Goal: Transaction & Acquisition: Purchase product/service

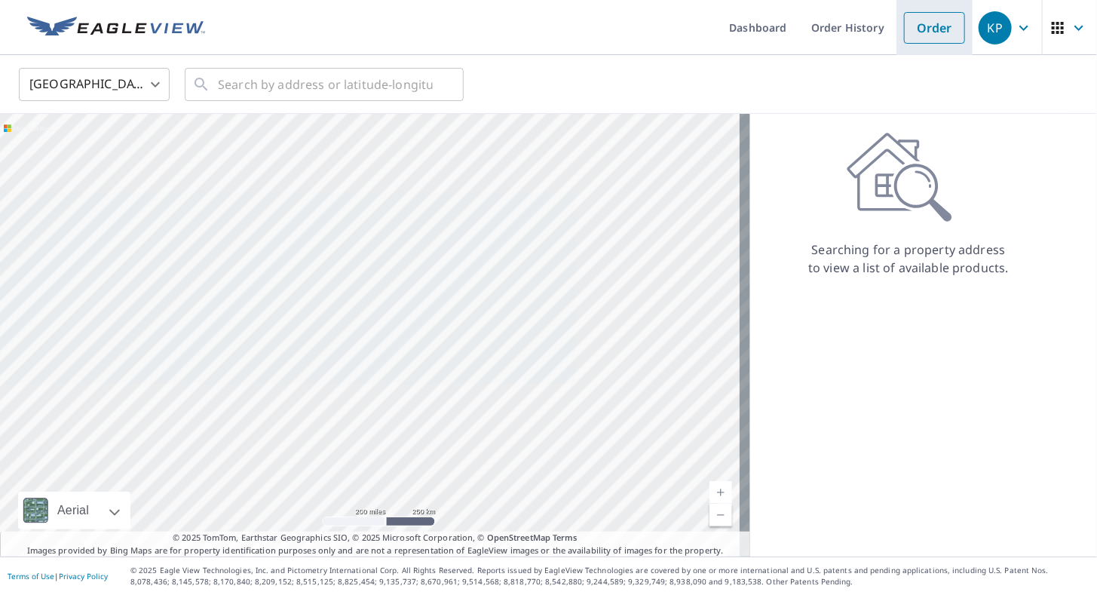
click at [912, 33] on link "Order" at bounding box center [934, 28] width 61 height 32
click at [319, 79] on input "text" at bounding box center [325, 84] width 215 height 42
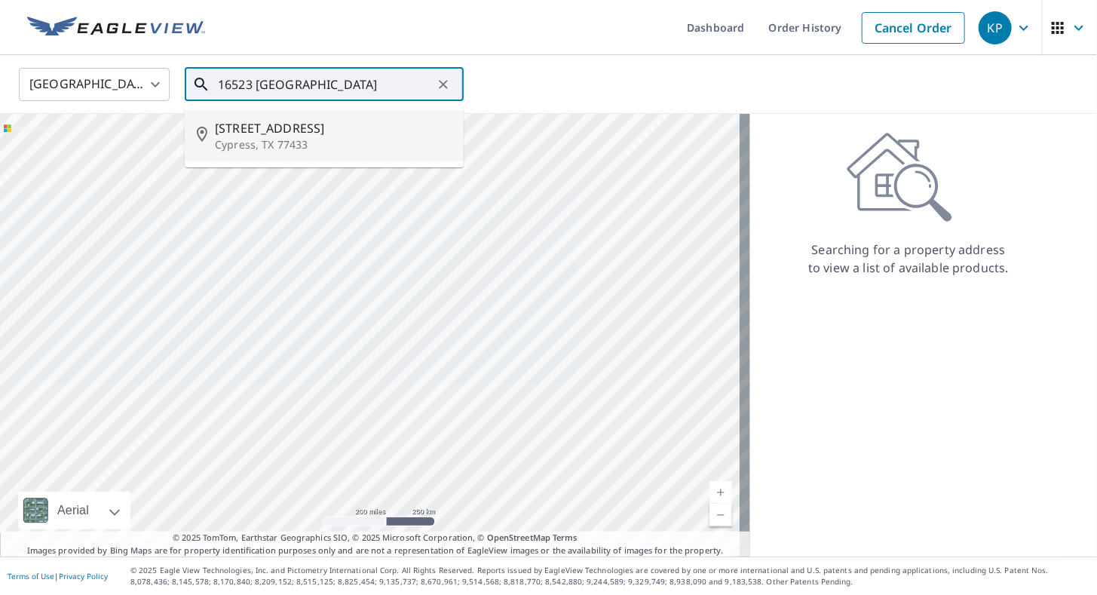
click at [311, 131] on span "[STREET_ADDRESS]" at bounding box center [333, 128] width 237 height 18
type input "[STREET_ADDRESS][PERSON_NAME]"
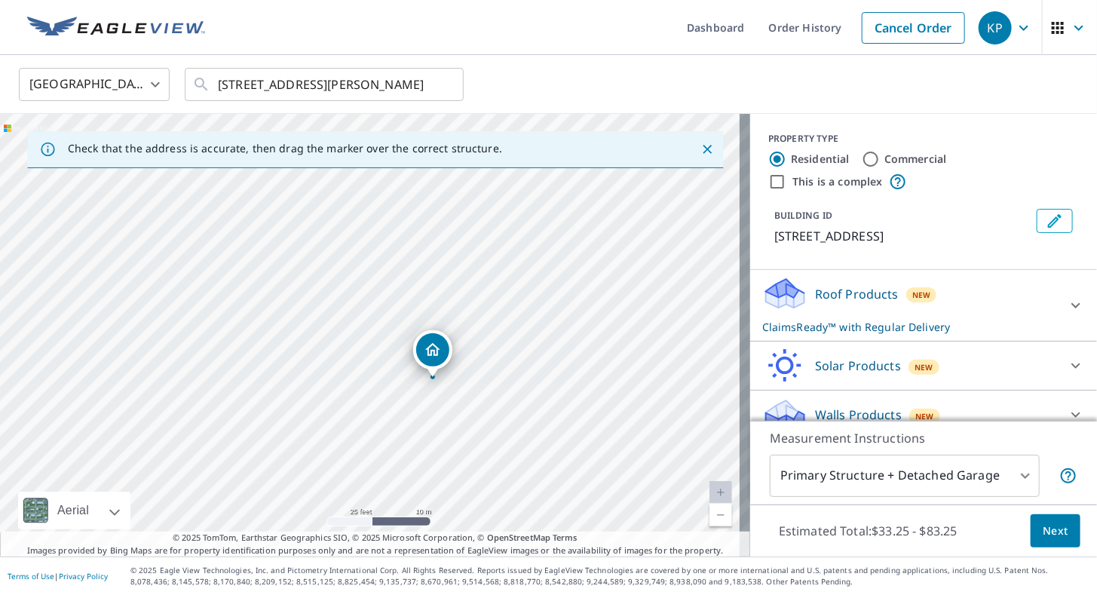
drag, startPoint x: 314, startPoint y: 306, endPoint x: 314, endPoint y: 297, distance: 9.1
click at [314, 297] on div "[STREET_ADDRESS][PERSON_NAME]" at bounding box center [375, 335] width 750 height 443
click at [898, 465] on body "KP KP Dashboard Order History Cancel Order KP [GEOGRAPHIC_DATA] [GEOGRAPHIC_DAT…" at bounding box center [548, 297] width 1097 height 595
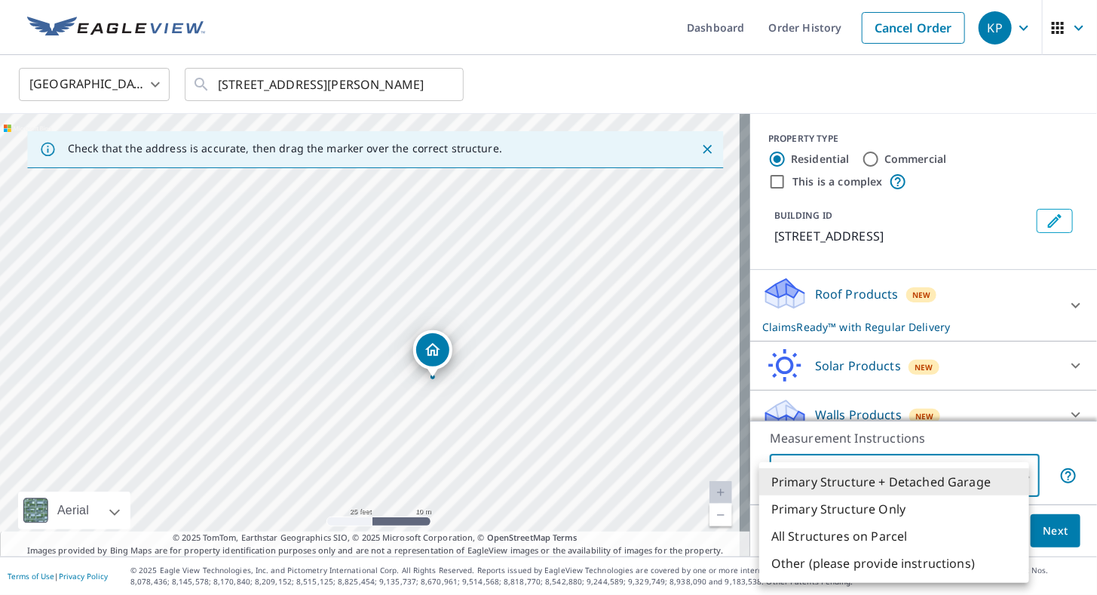
click at [880, 500] on li "Primary Structure Only" at bounding box center [894, 508] width 270 height 27
type input "2"
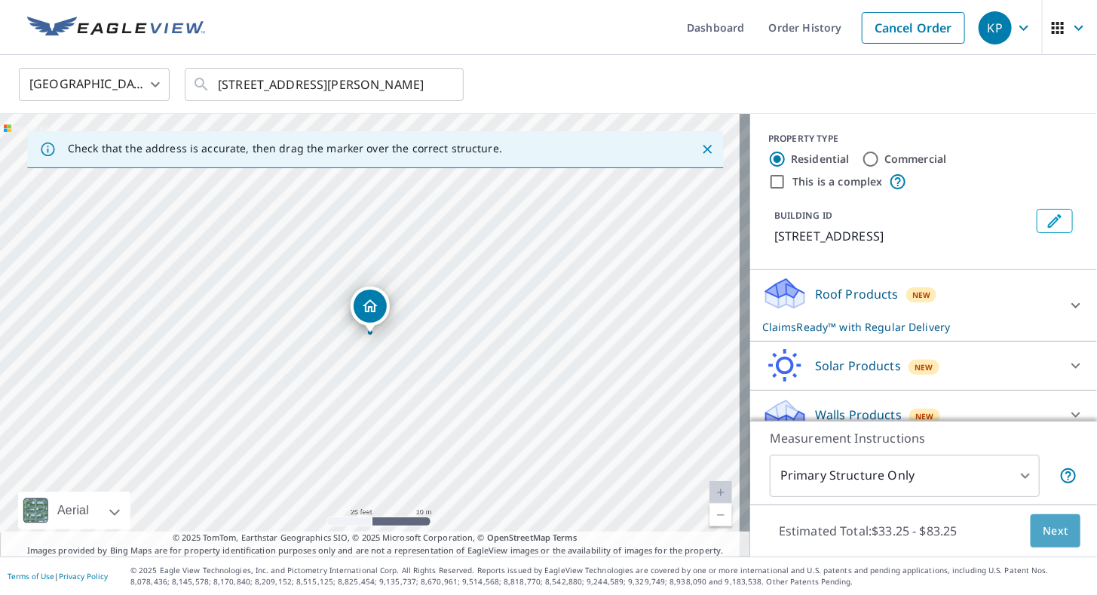
click at [1043, 528] on span "Next" at bounding box center [1056, 531] width 26 height 19
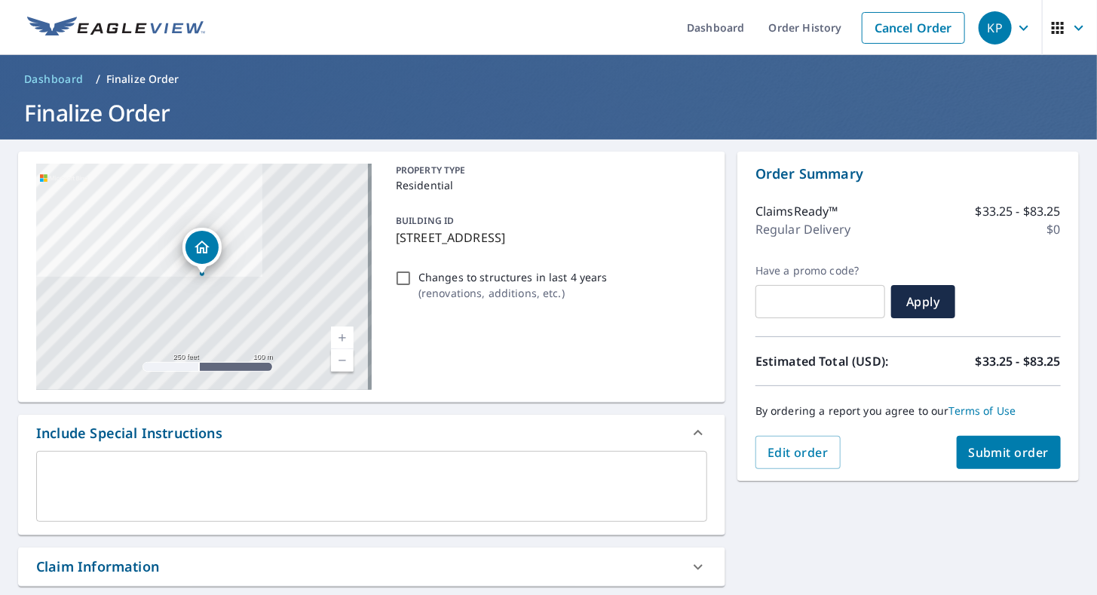
click at [981, 462] on button "Submit order" at bounding box center [1009, 452] width 105 height 33
